Goal: Task Accomplishment & Management: Manage account settings

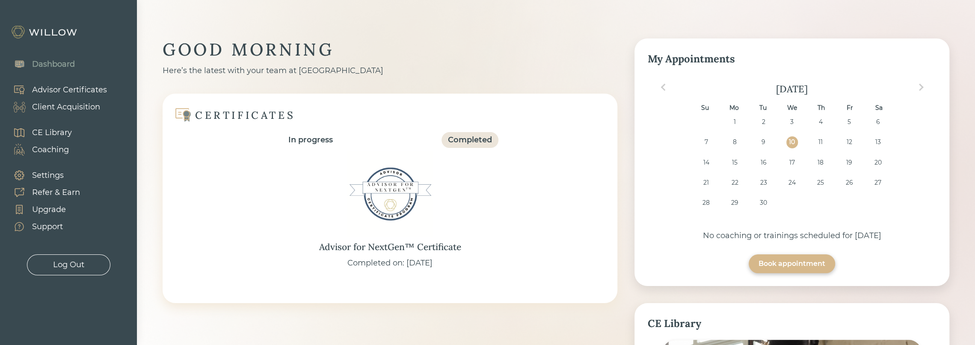
click at [89, 107] on div "Client Acquisition" at bounding box center [66, 107] width 68 height 12
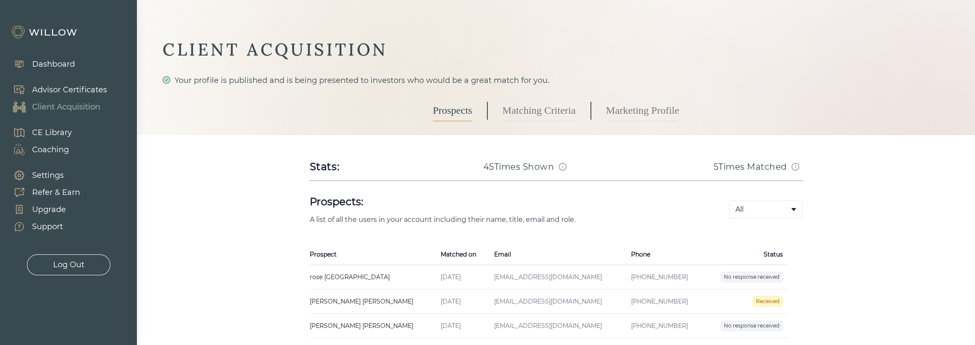
click at [640, 112] on link "Marketing Profile" at bounding box center [642, 110] width 73 height 21
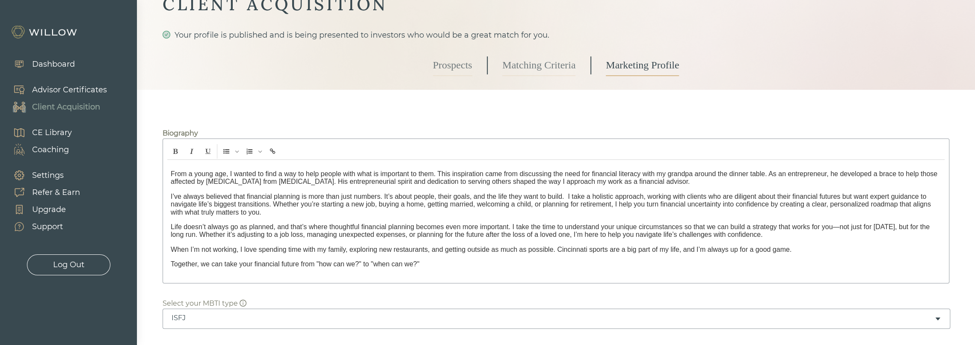
scroll to position [43, 0]
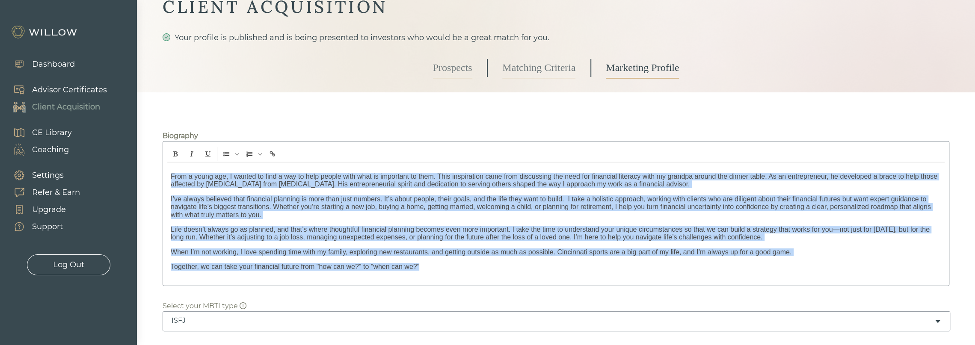
drag, startPoint x: 421, startPoint y: 267, endPoint x: 164, endPoint y: 170, distance: 274.2
click at [164, 170] on div "From a young age, I wanted to find a way to help people with what is important …" at bounding box center [556, 213] width 787 height 145
copy div "Lore i dolor sit, A consec ad elit s doe te inci utlabo etdo magn al enimadmin …"
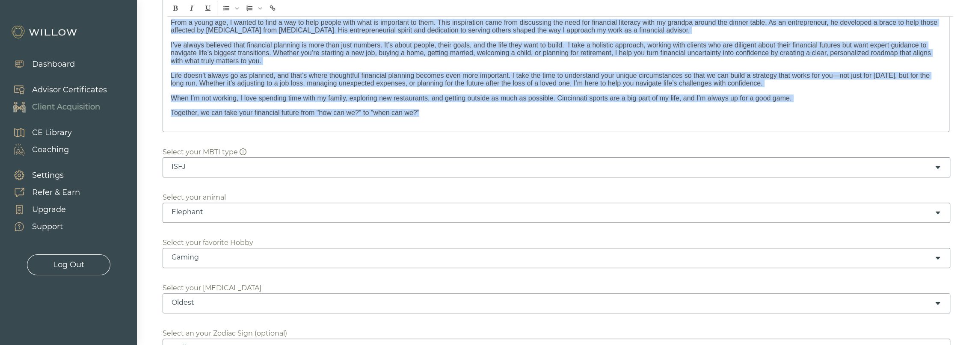
scroll to position [171, 0]
